Goal: Find specific page/section: Find specific page/section

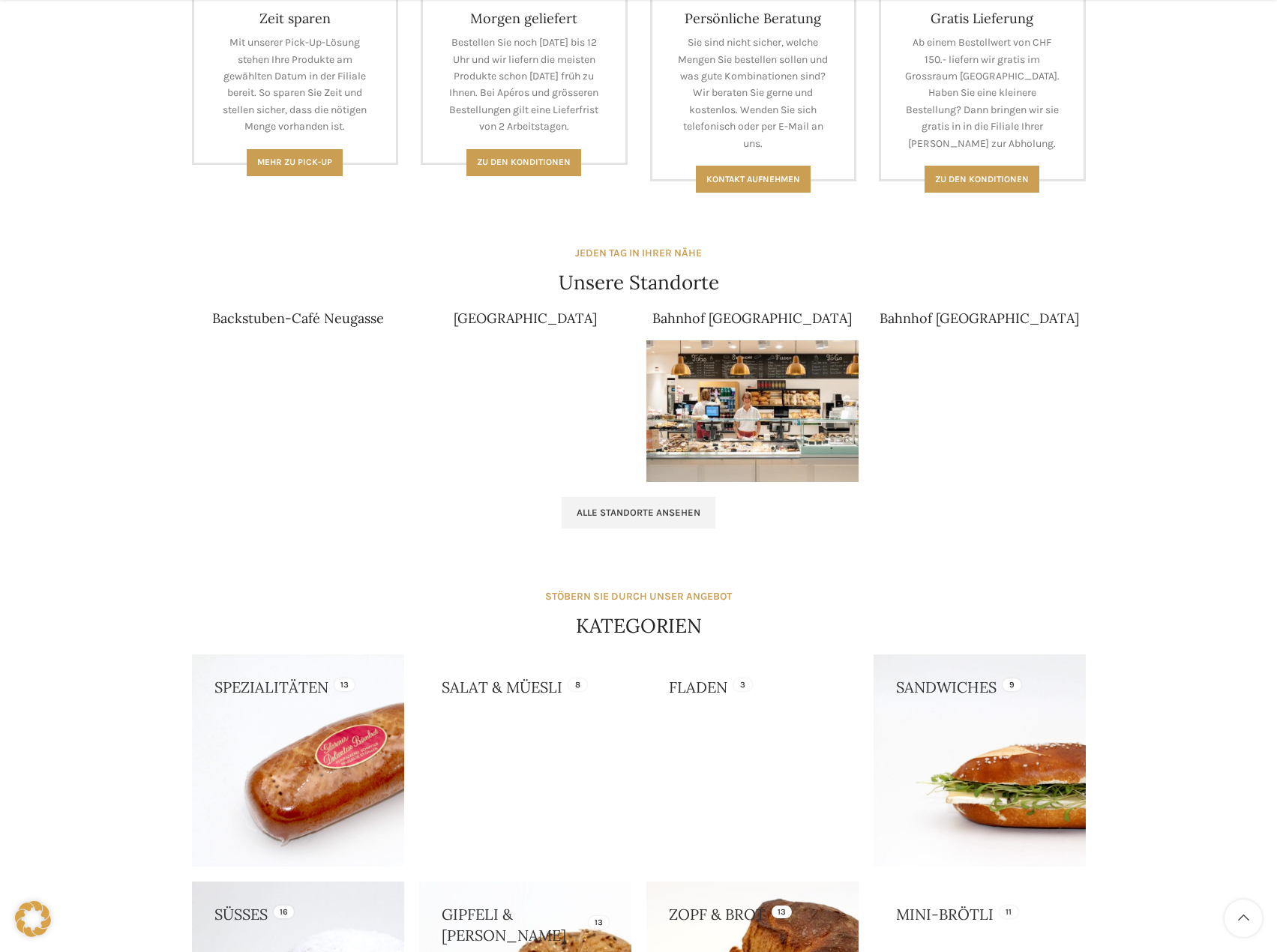
scroll to position [749, 0]
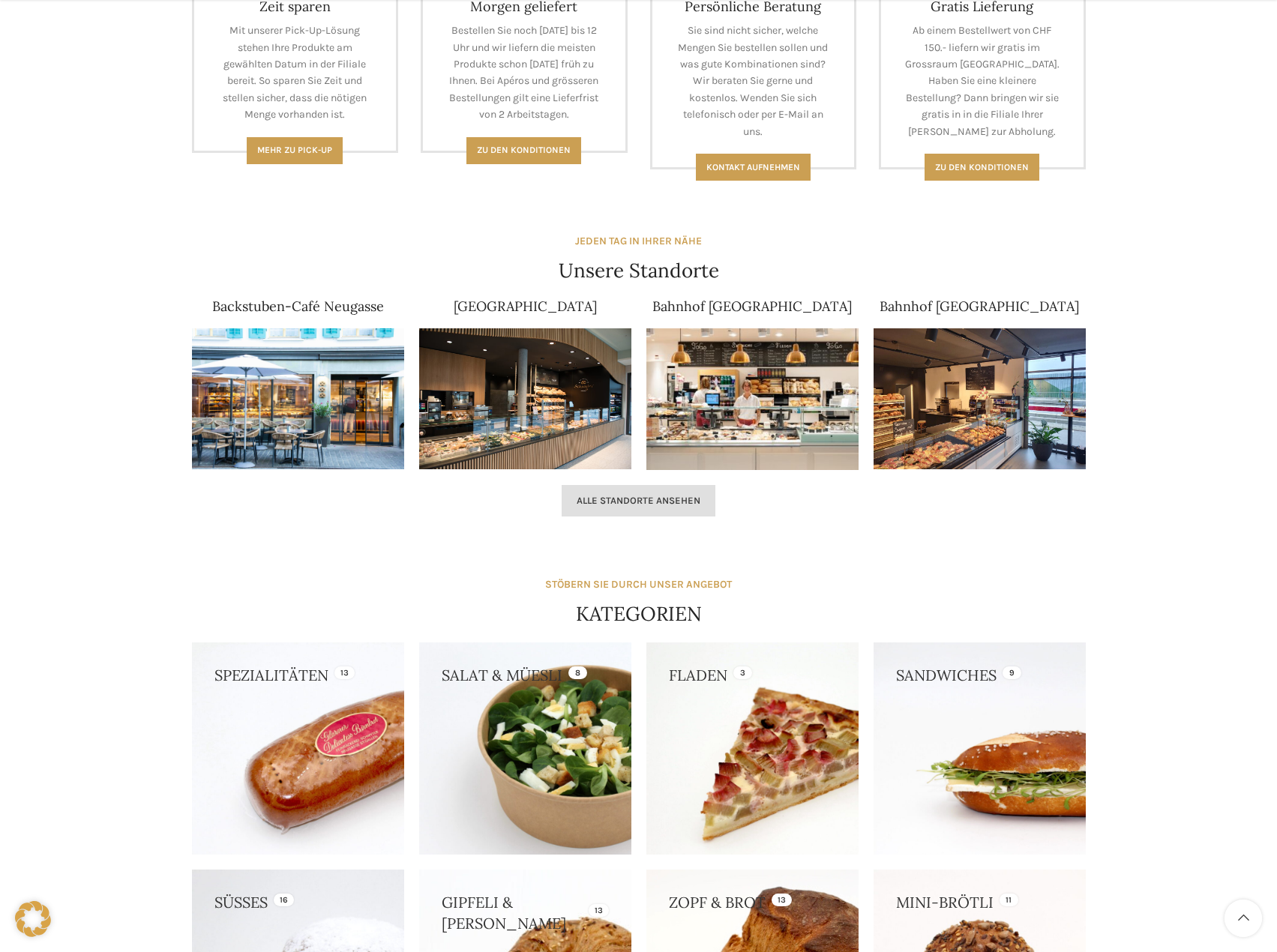
click at [649, 509] on link "Alle Standorte ansehen" at bounding box center [638, 501] width 154 height 32
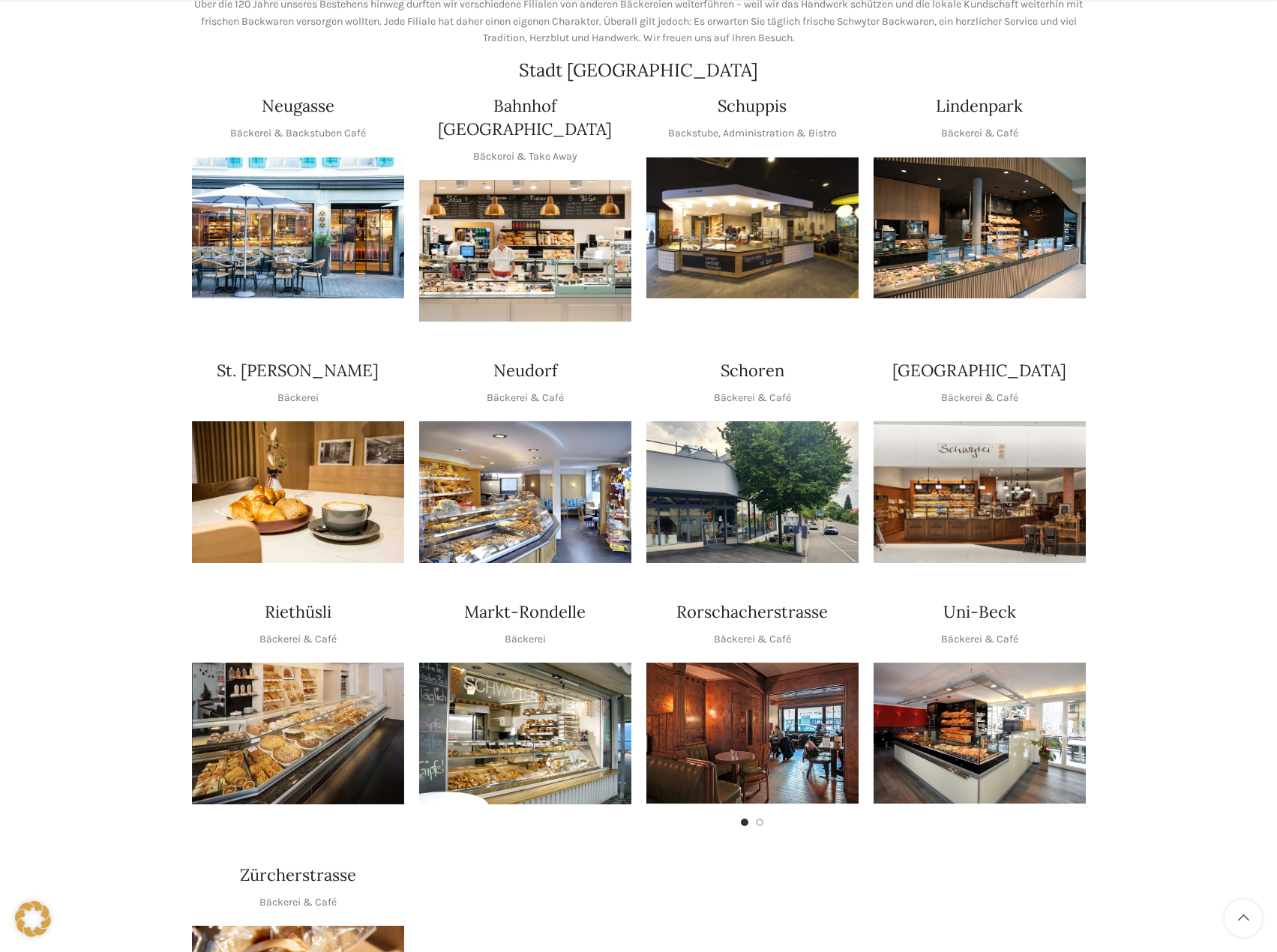
scroll to position [300, 0]
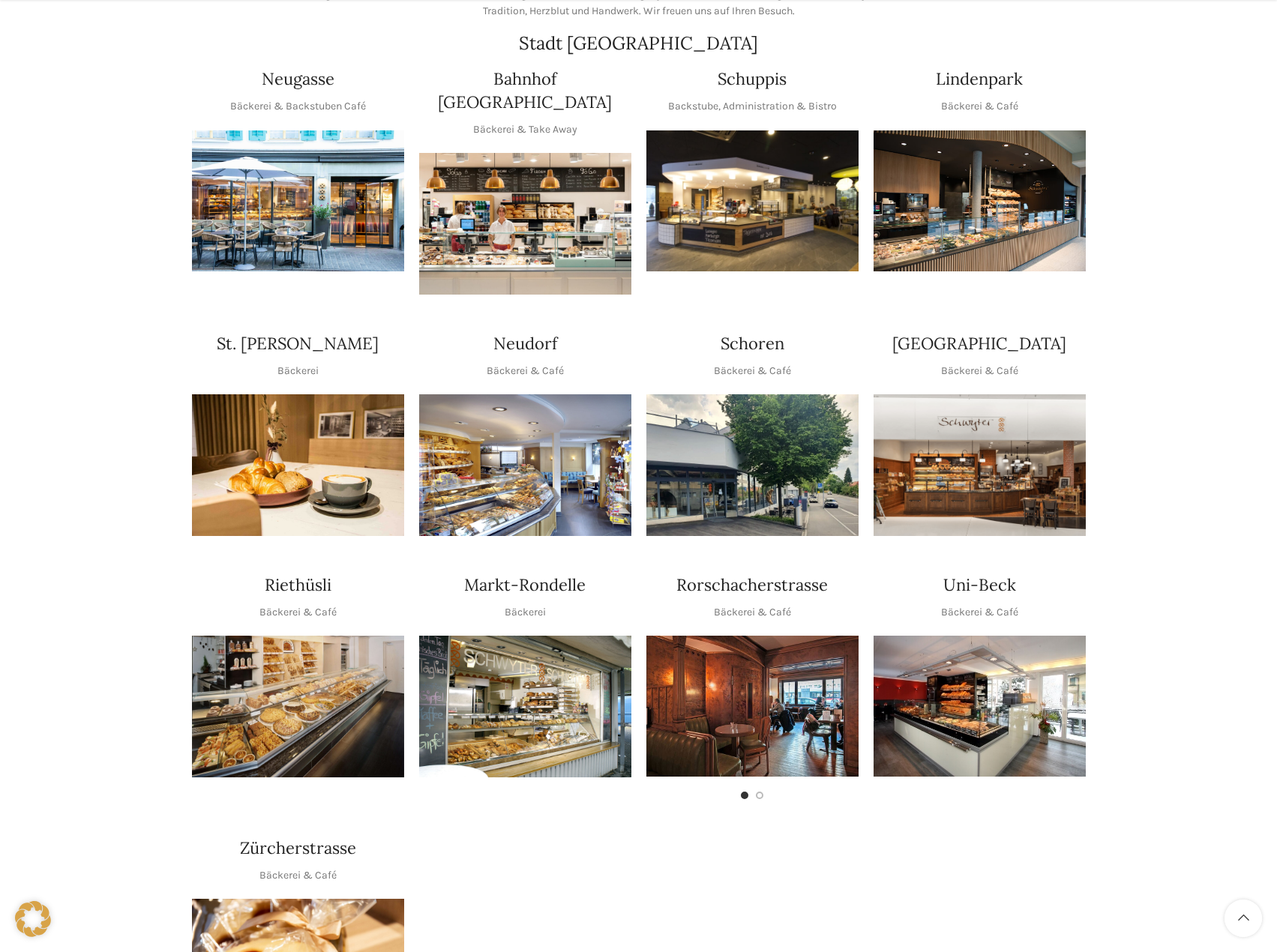
click at [967, 701] on img "1 / 1" at bounding box center [980, 707] width 213 height 141
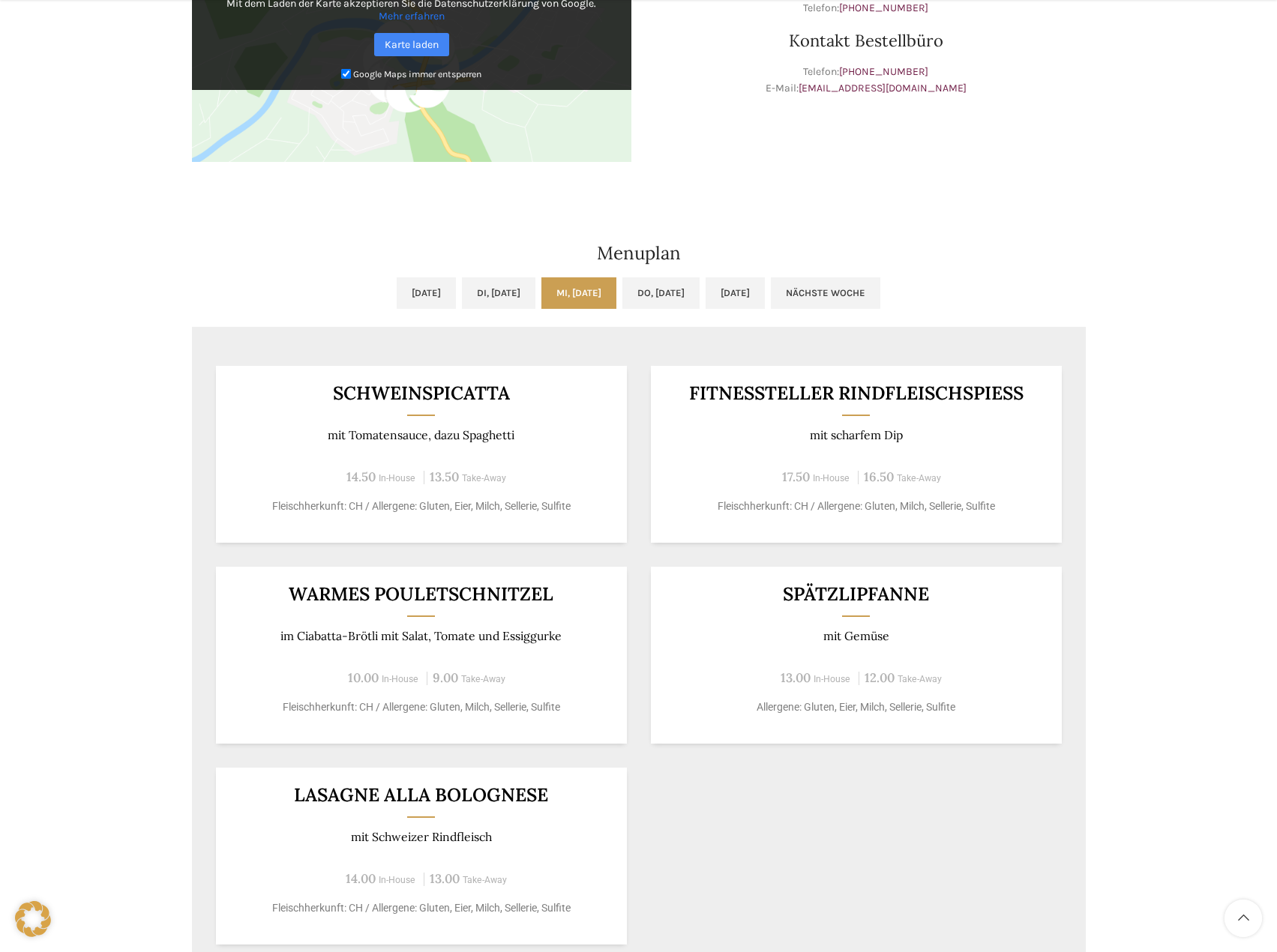
scroll to position [675, 0]
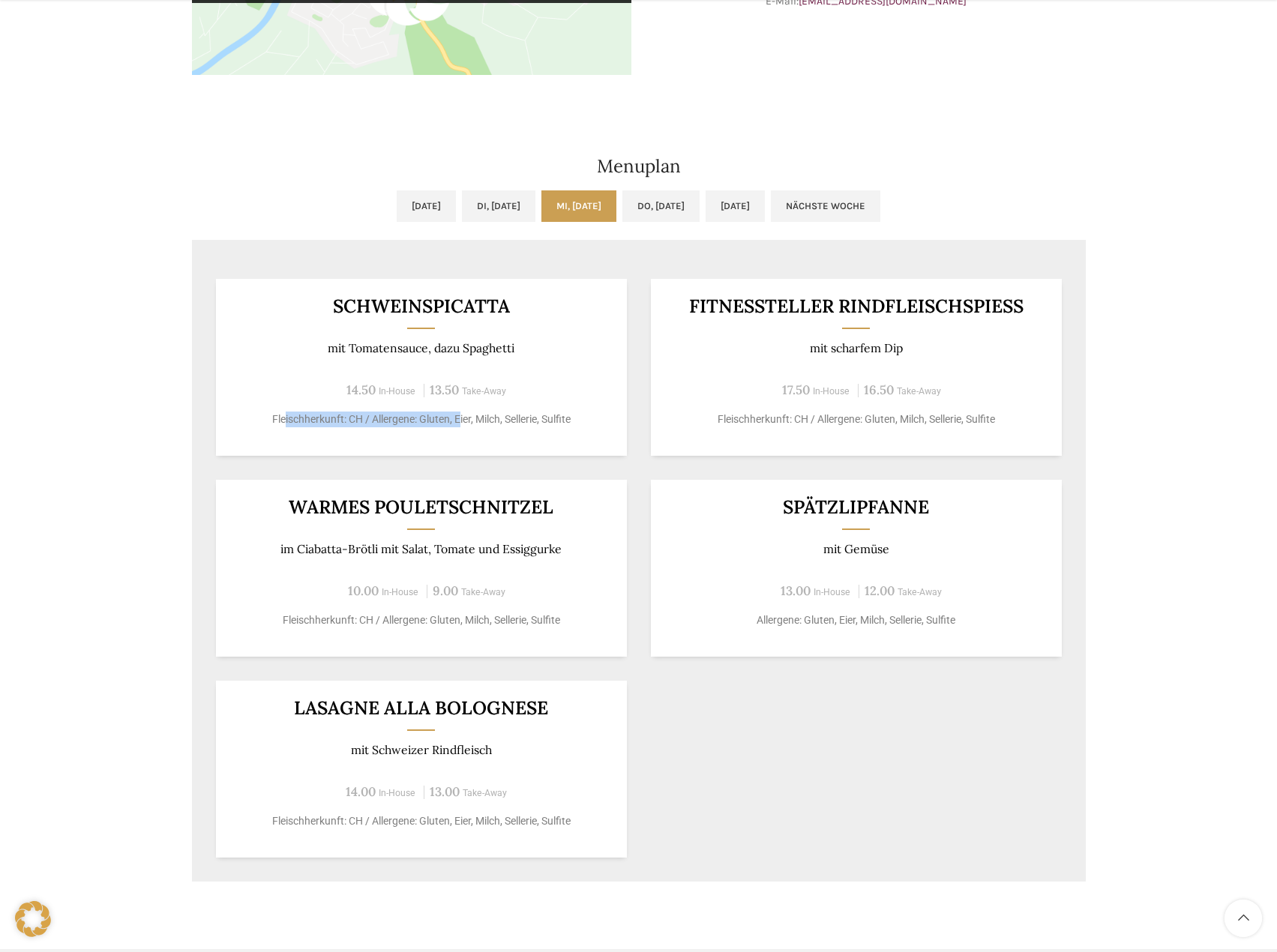
drag, startPoint x: 283, startPoint y: 419, endPoint x: 462, endPoint y: 423, distance: 179.0
click at [462, 423] on p "Fleischherkunft: CH / Allergene: Gluten, Eier, Milch, Sellerie, Sulfite" at bounding box center [420, 419] width 374 height 16
click at [463, 423] on p "Fleischherkunft: CH / Allergene: Gluten, Eier, Milch, Sellerie, Sulfite" at bounding box center [420, 419] width 374 height 16
drag, startPoint x: 288, startPoint y: 500, endPoint x: 568, endPoint y: 510, distance: 280.2
click at [568, 510] on h3 "Warmes Pouletschnitzel" at bounding box center [420, 507] width 374 height 19
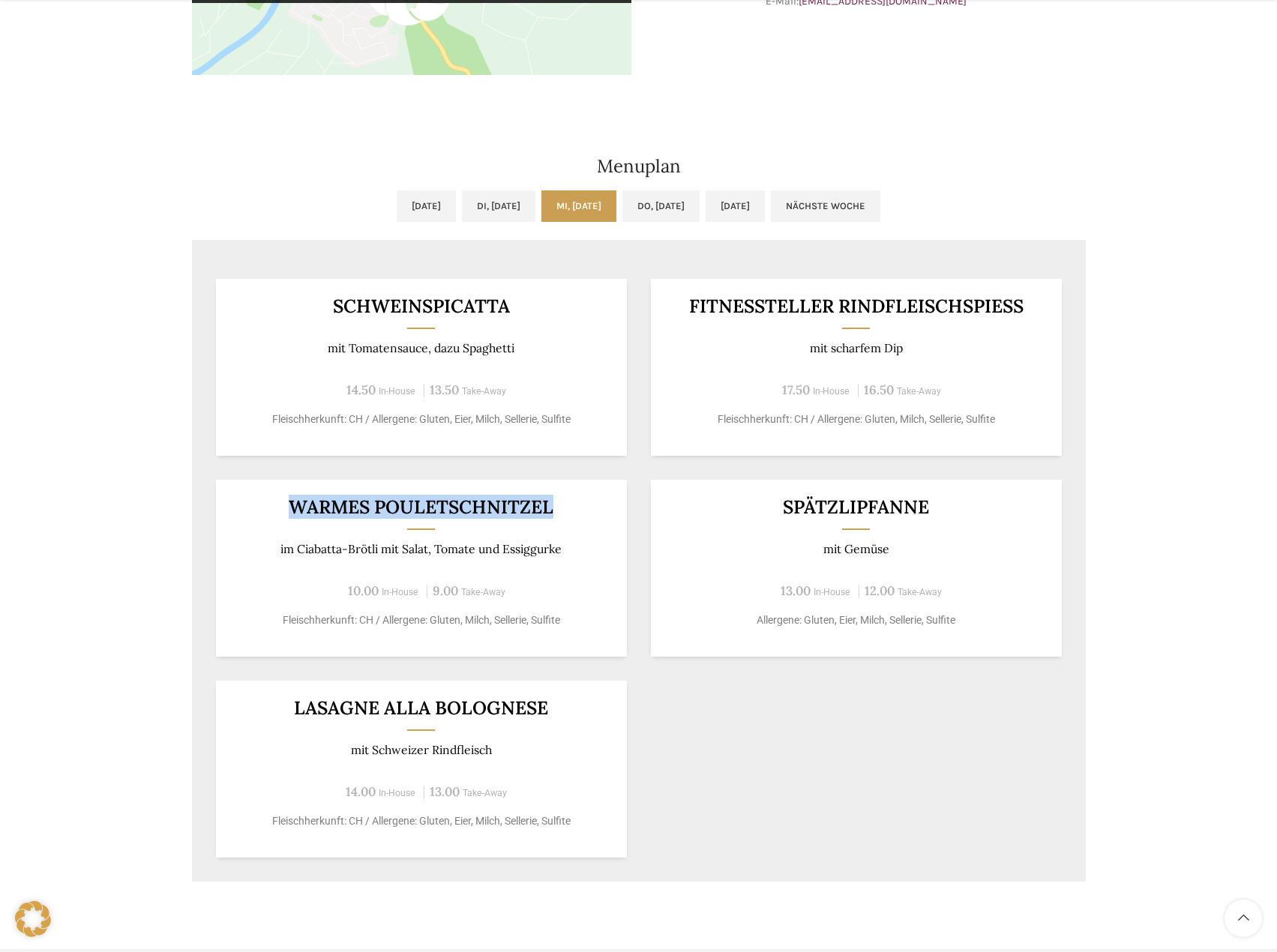
click at [570, 510] on h3 "Warmes Pouletschnitzel" at bounding box center [420, 507] width 374 height 19
drag, startPoint x: 790, startPoint y: 508, endPoint x: 930, endPoint y: 515, distance: 140.2
click at [930, 515] on h3 "Spätzlipfanne" at bounding box center [856, 507] width 374 height 19
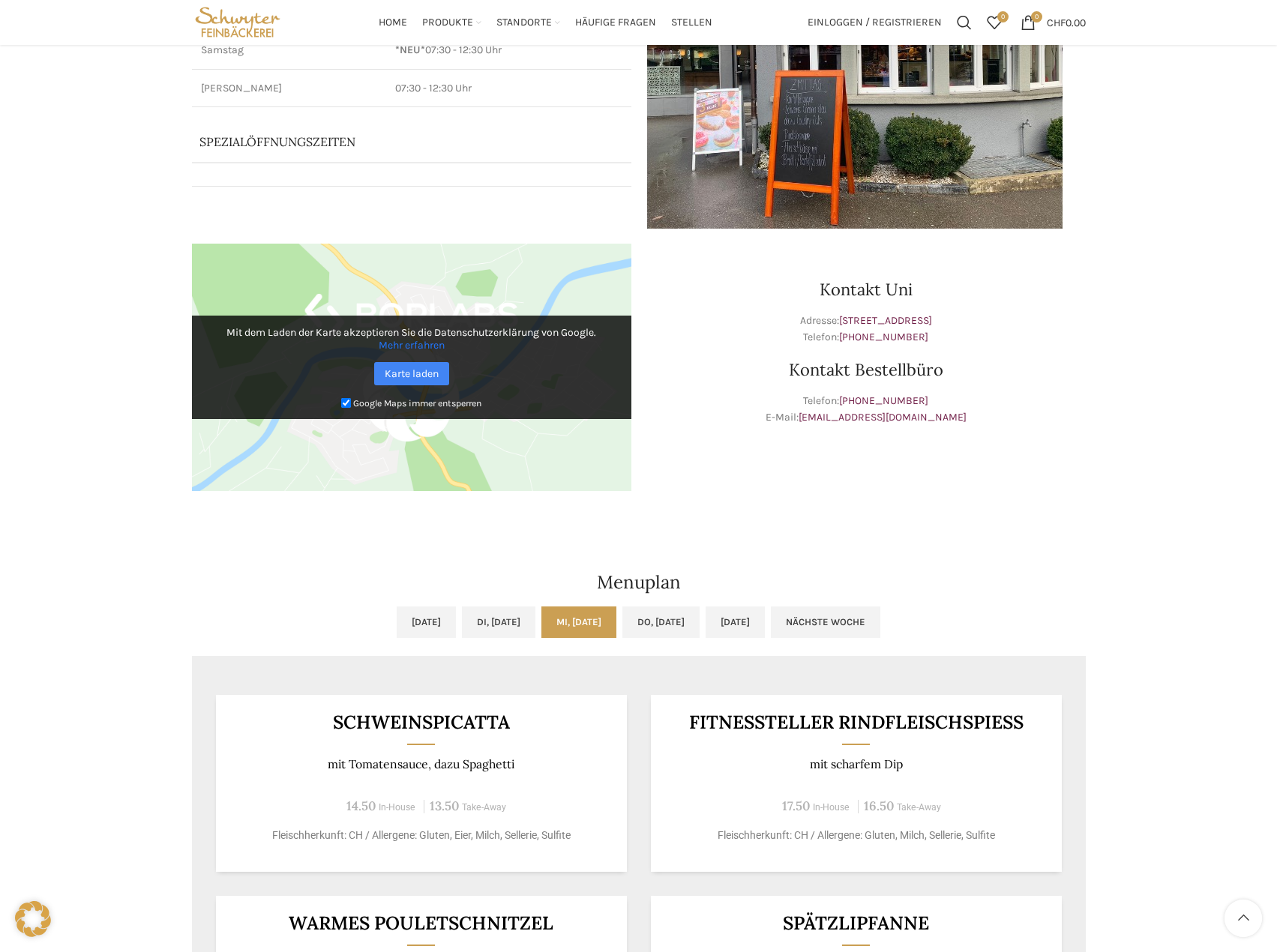
scroll to position [75, 0]
